Goal: Task Accomplishment & Management: Manage account settings

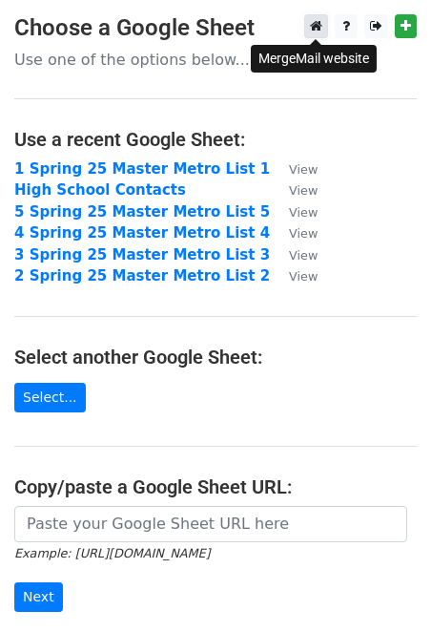
click at [314, 25] on icon at bounding box center [316, 25] width 12 height 13
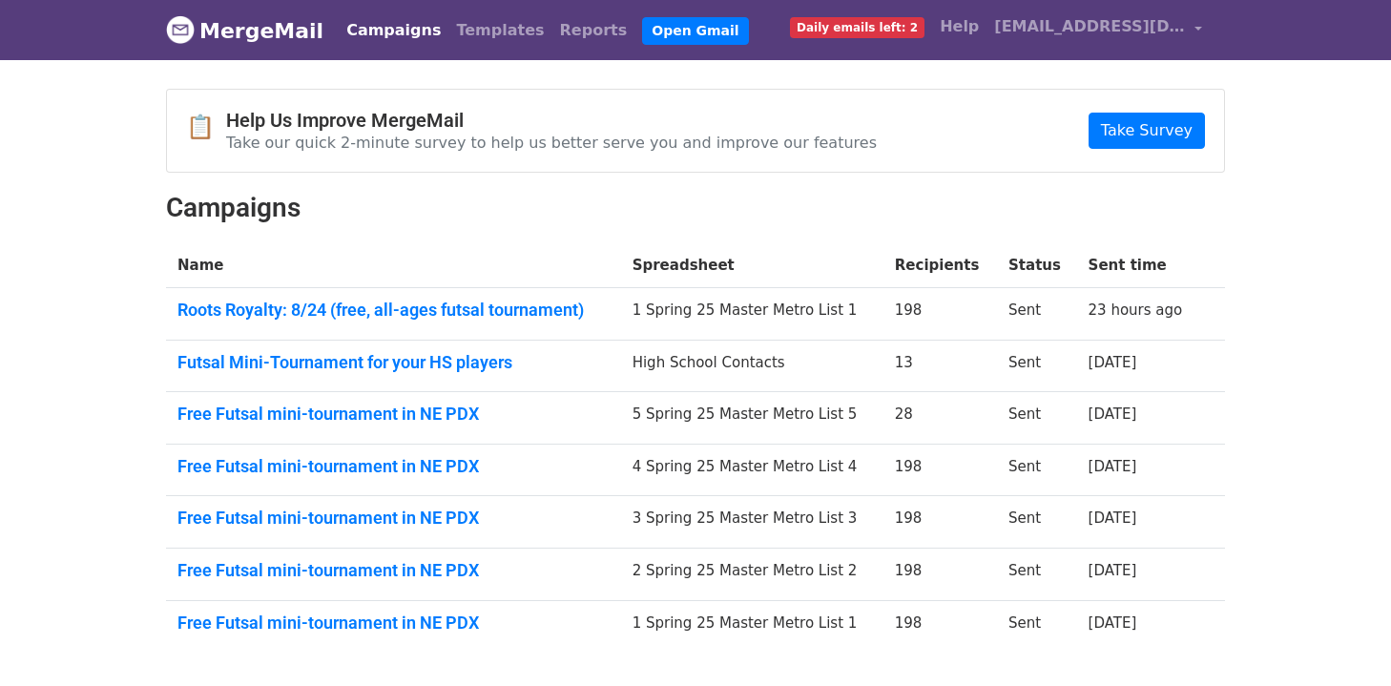
click at [925, 22] on span "Daily emails left: 2" at bounding box center [857, 27] width 135 height 21
click at [642, 28] on link "Open Gmail" at bounding box center [695, 31] width 106 height 28
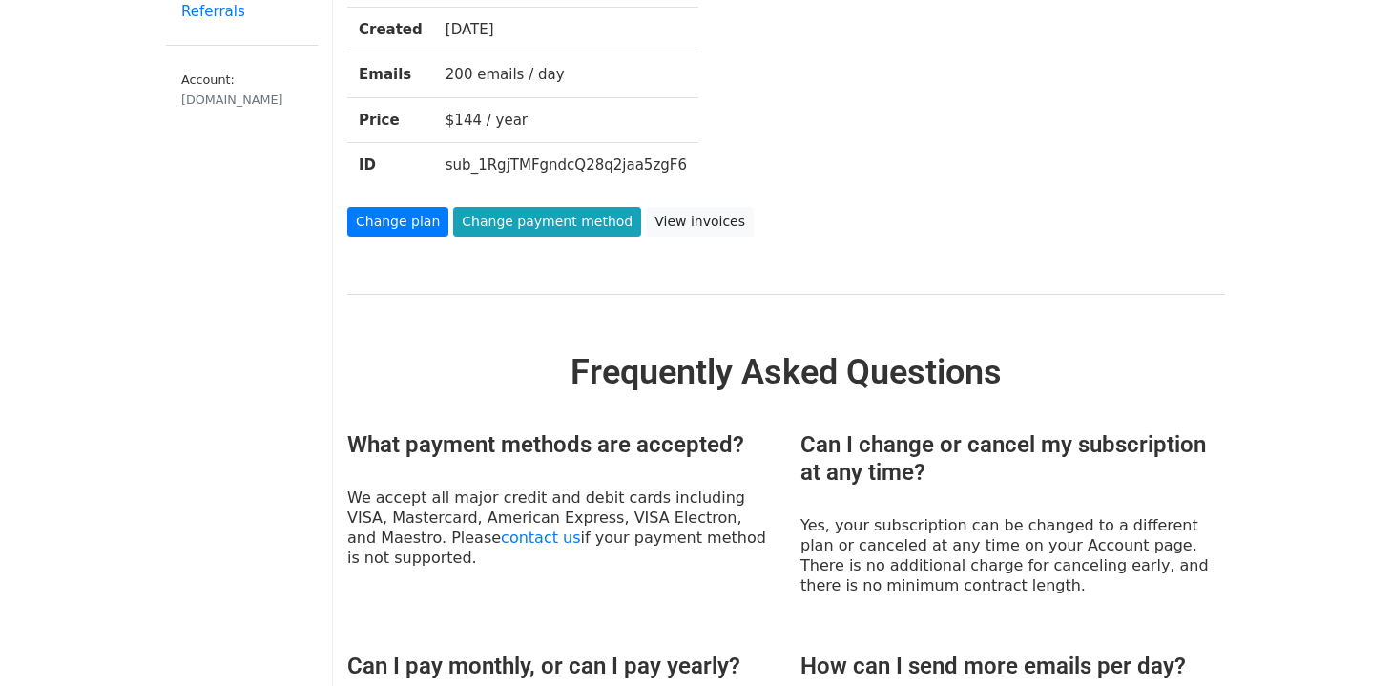
scroll to position [221, 0]
